Goal: Task Accomplishment & Management: Manage account settings

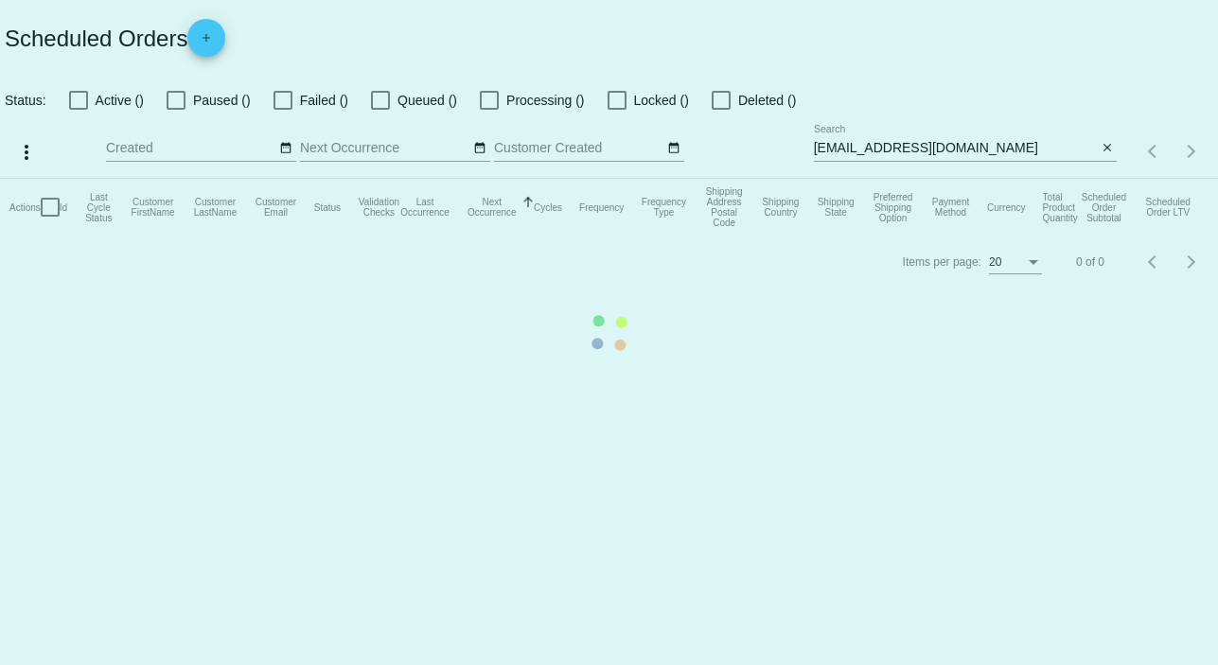
click at [1044, 179] on mat-table "Actions Id Last Cycle Status Customer FirstName Customer LastName Customer Emai…" at bounding box center [609, 207] width 1218 height 57
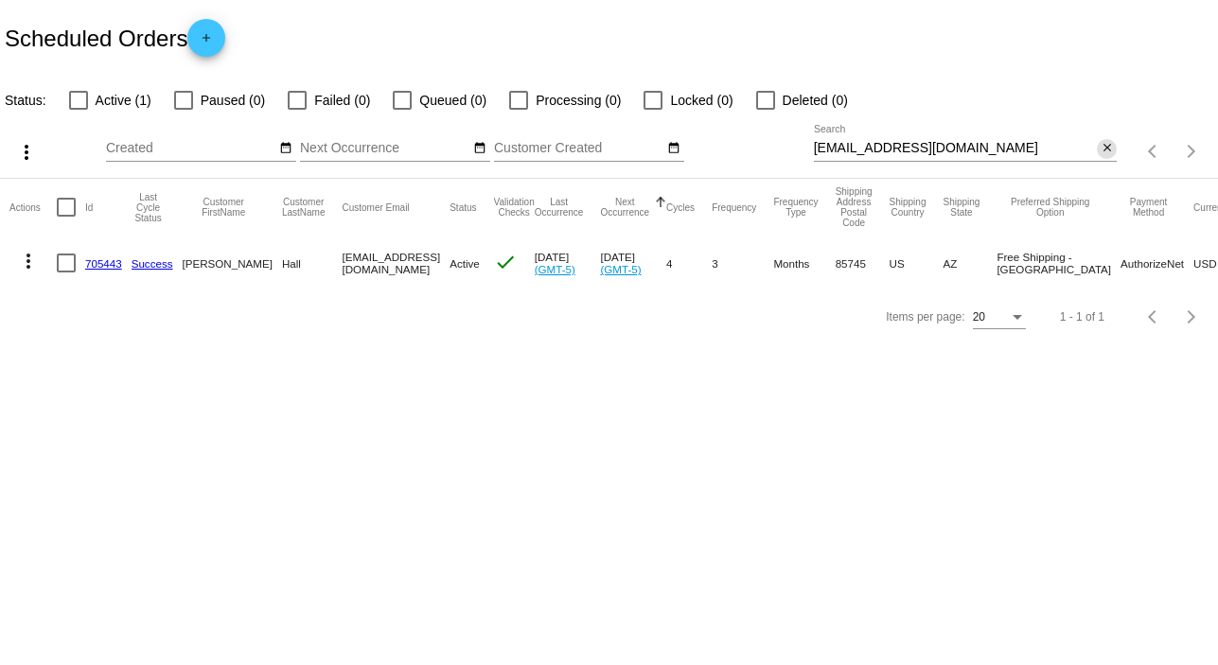
click at [1109, 145] on mat-icon "close" at bounding box center [1106, 148] width 13 height 15
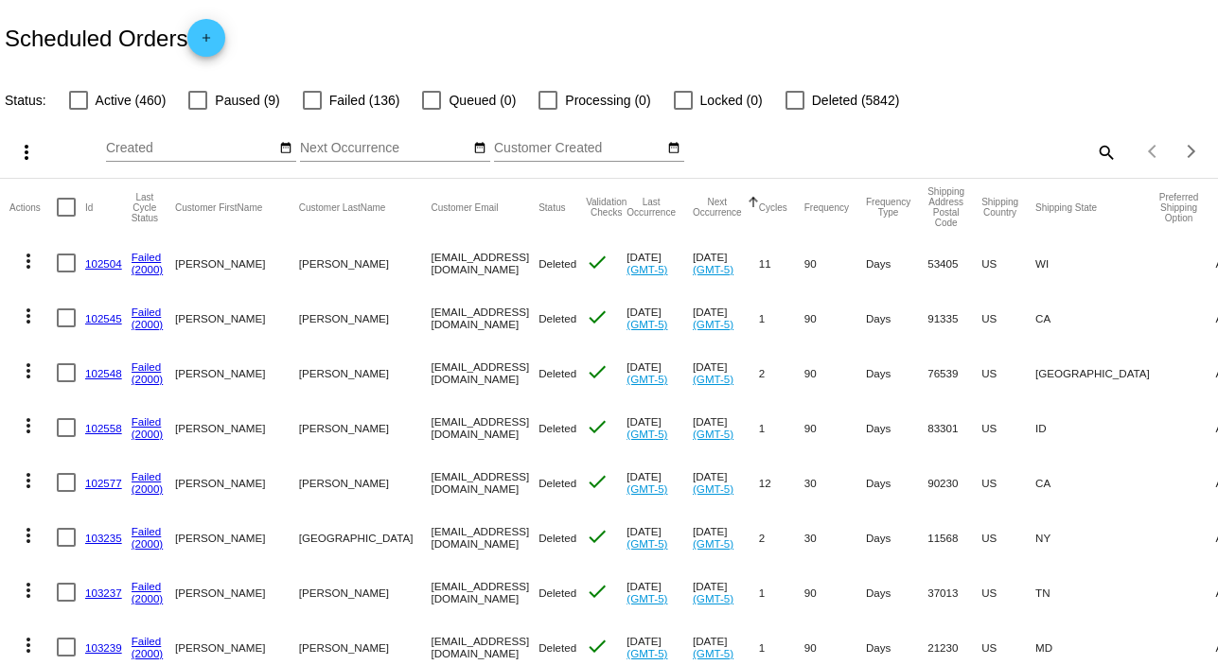
click at [1097, 149] on mat-icon "search" at bounding box center [1105, 151] width 23 height 29
click at [1097, 149] on input "Search" at bounding box center [966, 148] width 304 height 15
paste input "[EMAIL_ADDRESS][DOMAIN_NAME]"
type input "[EMAIL_ADDRESS][DOMAIN_NAME]"
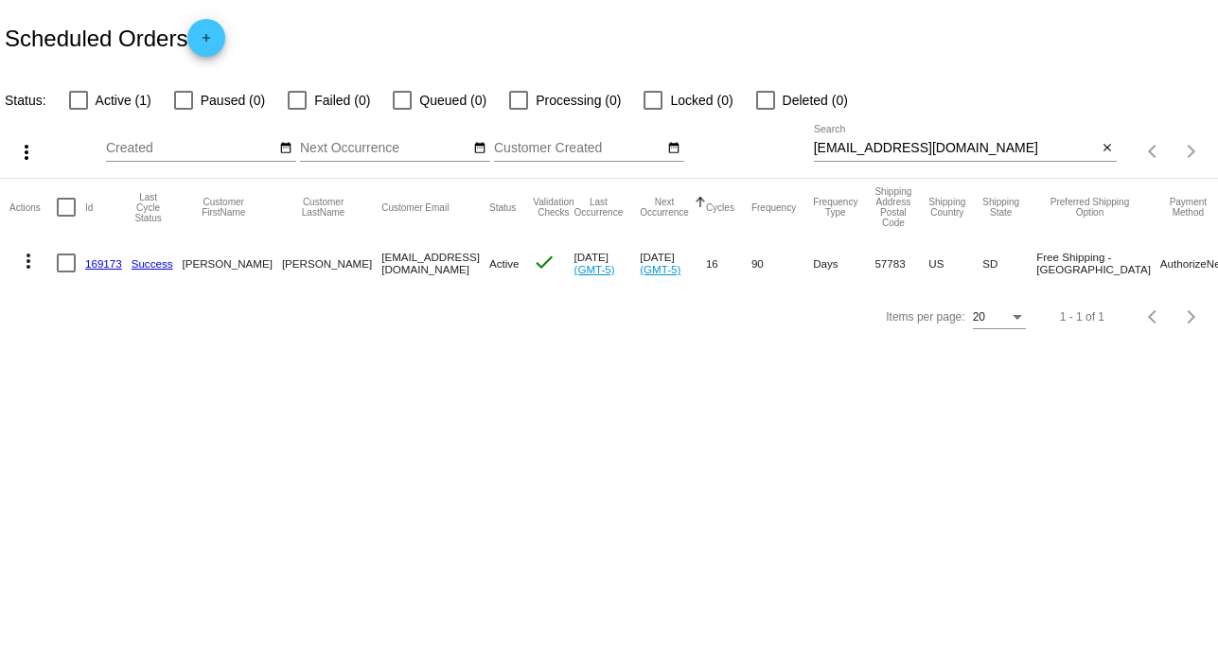
click at [29, 265] on mat-icon "more_vert" at bounding box center [28, 261] width 23 height 23
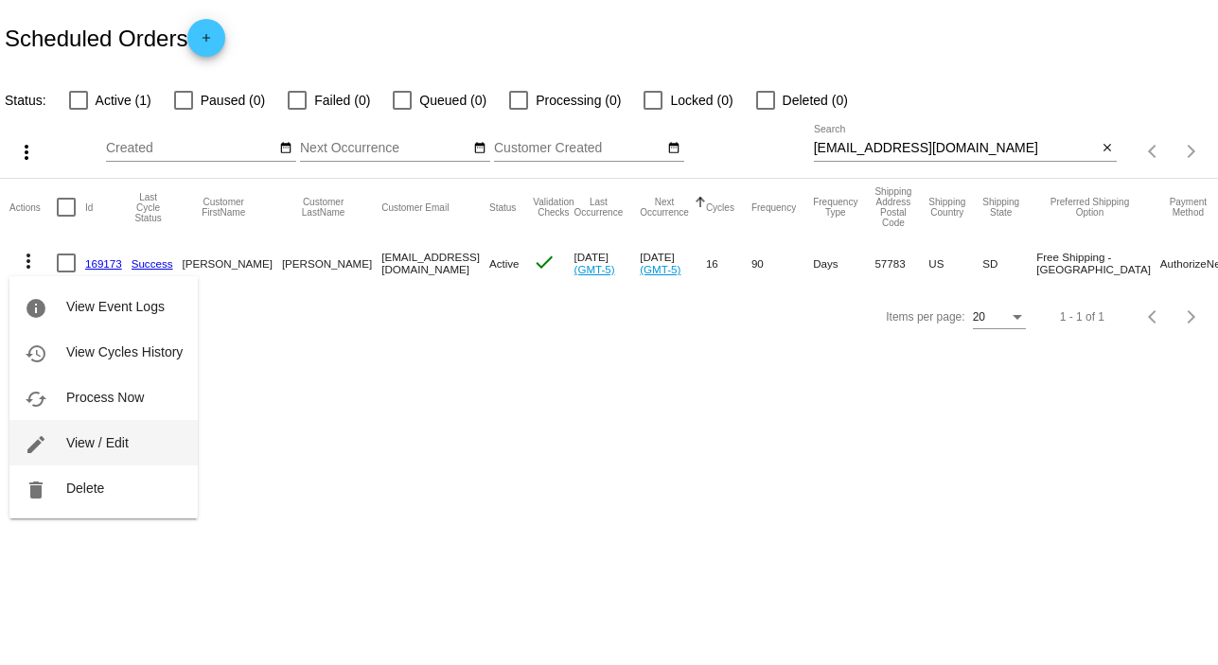
click at [147, 453] on button "edit View / Edit" at bounding box center [103, 442] width 188 height 45
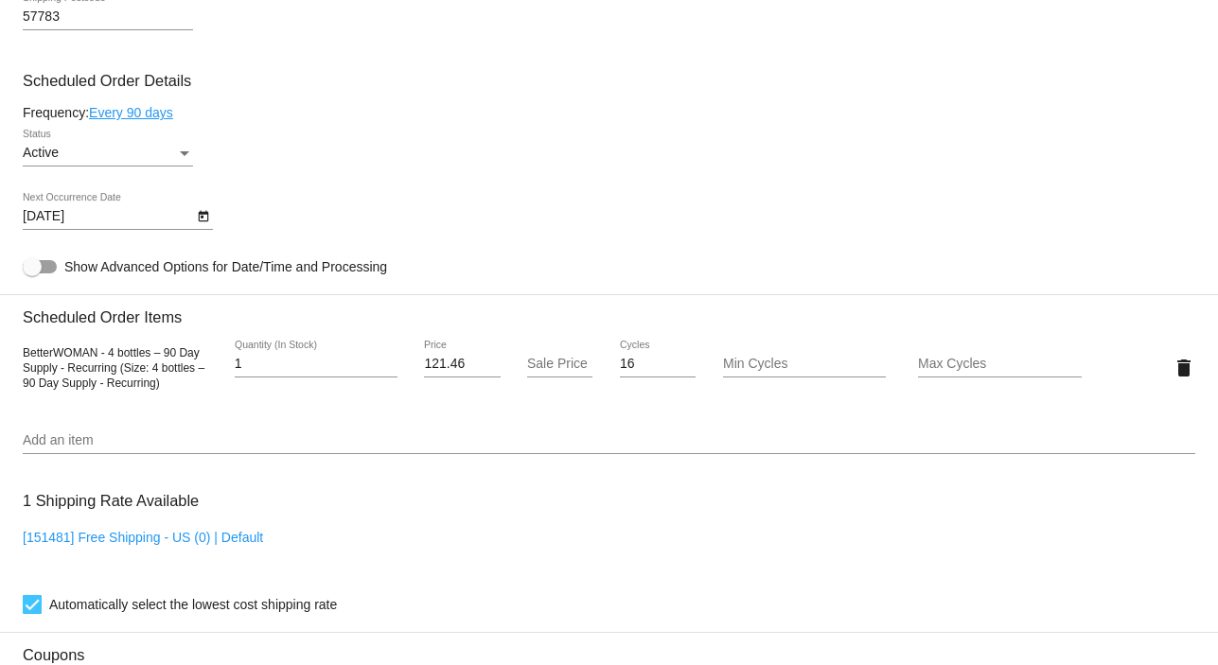
scroll to position [1090, 0]
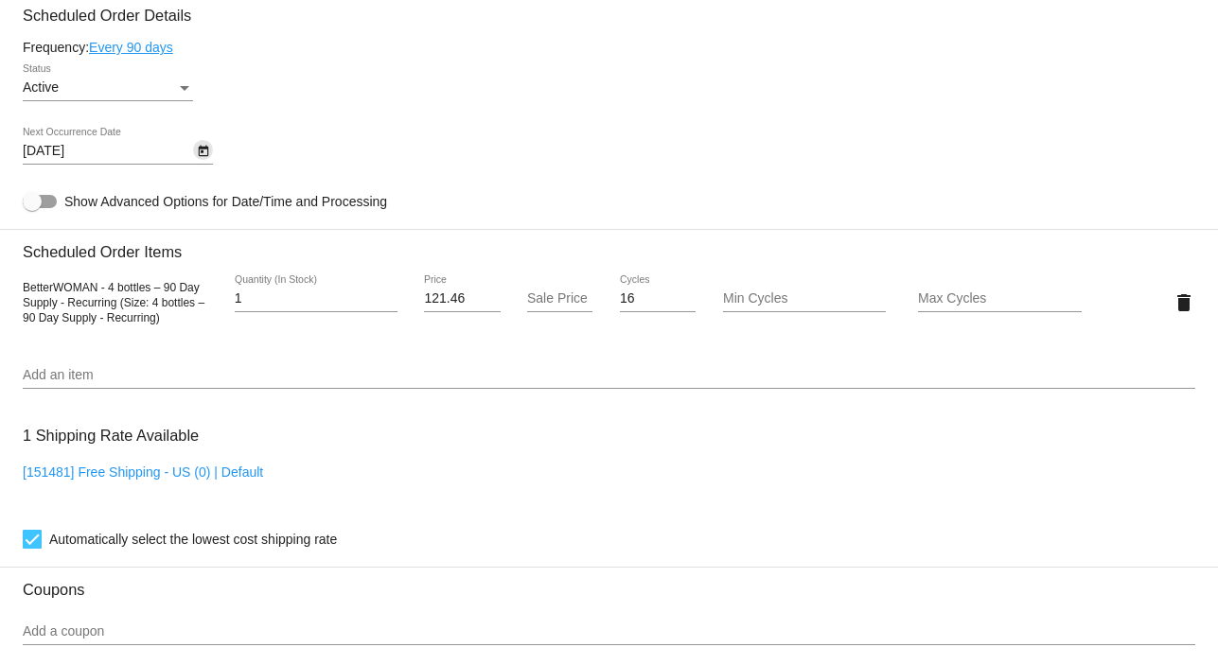
click at [208, 156] on icon "Open calendar" at bounding box center [203, 151] width 13 height 23
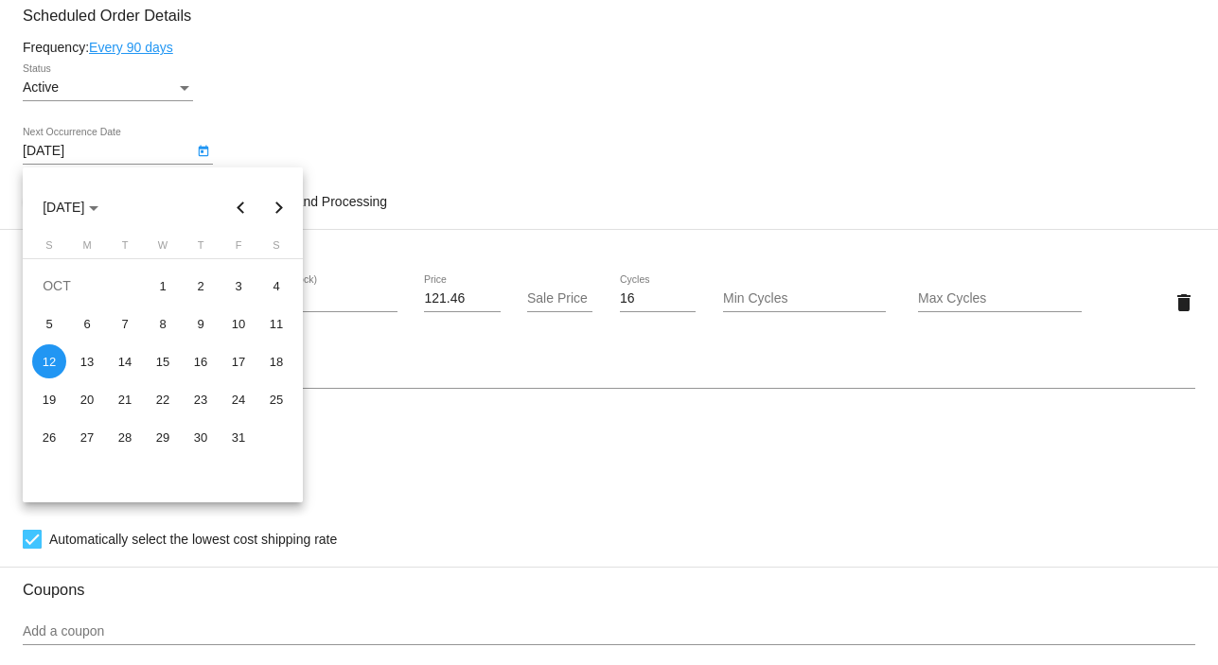
click at [279, 202] on button "Next month" at bounding box center [279, 207] width 38 height 38
click at [79, 367] on div "12" at bounding box center [87, 361] width 34 height 34
type input "[DATE]"
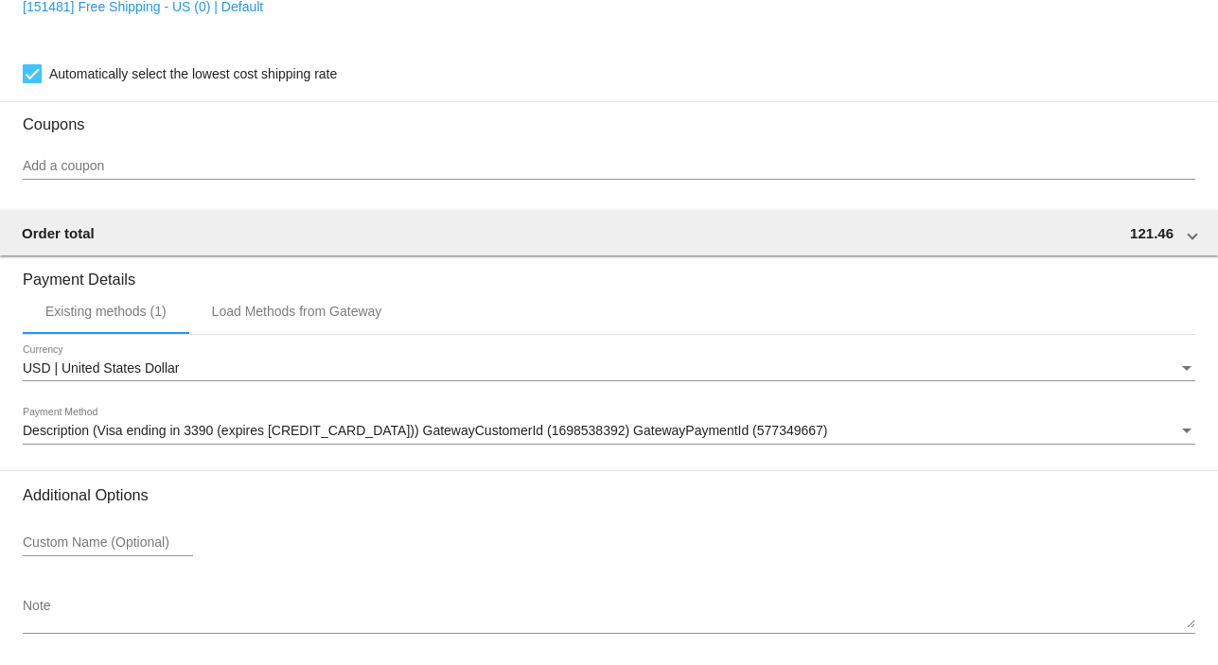
scroll to position [1634, 0]
